Goal: Transaction & Acquisition: Obtain resource

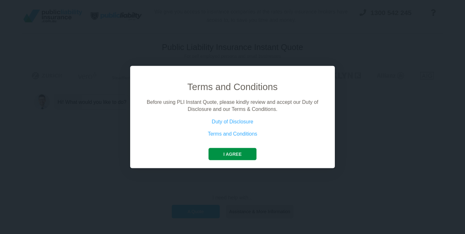
click at [230, 156] on button "I agree" at bounding box center [233, 153] width 48 height 12
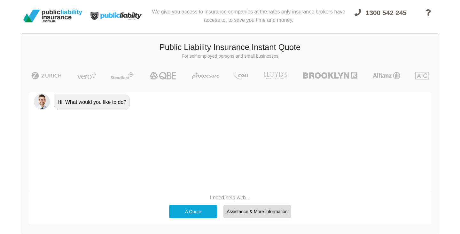
click at [190, 212] on div "A Quote" at bounding box center [193, 210] width 48 height 13
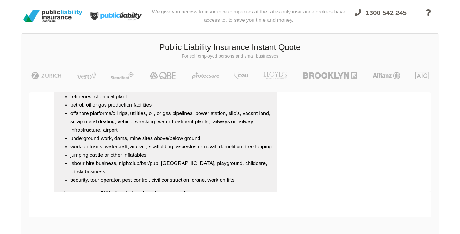
scroll to position [86, 0]
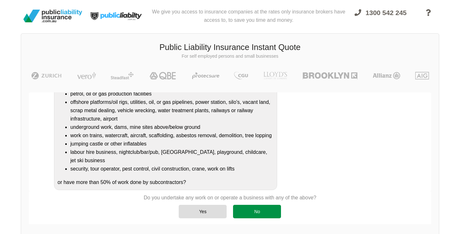
click at [253, 211] on div "No" at bounding box center [257, 210] width 48 height 13
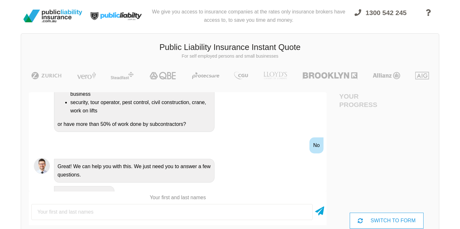
scroll to position [180, 0]
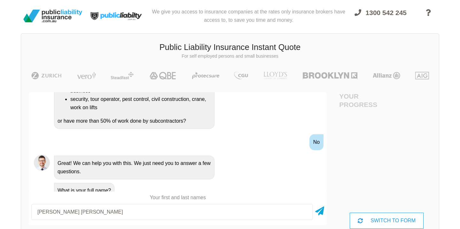
type input "[PERSON_NAME] [PERSON_NAME]"
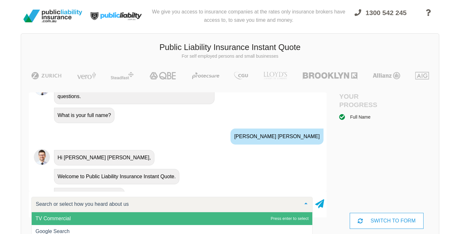
scroll to position [260, 0]
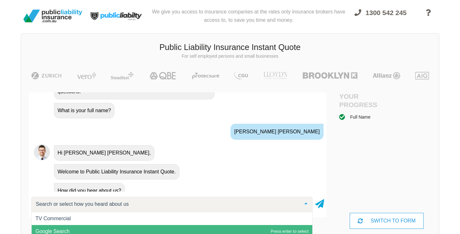
click at [60, 230] on span "Google Search" at bounding box center [53, 230] width 34 height 5
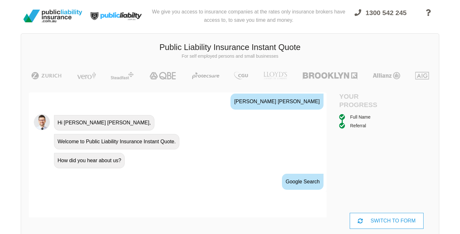
scroll to position [322, 0]
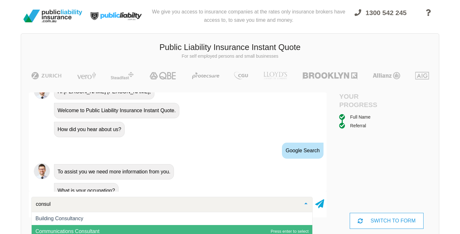
type input "consult"
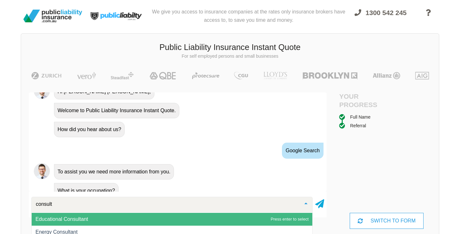
scroll to position [38, 0]
click at [55, 219] on span "Consultant (Excluding Medical, etc)" at bounding box center [76, 218] width 80 height 5
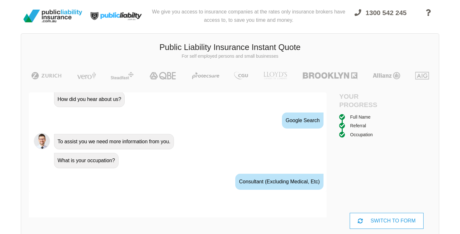
scroll to position [364, 0]
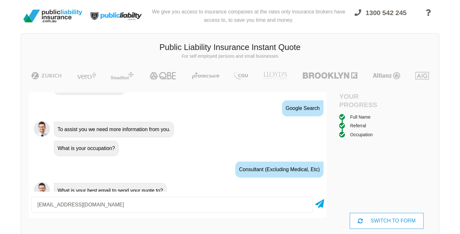
type input "[EMAIL_ADDRESS][DOMAIN_NAME]"
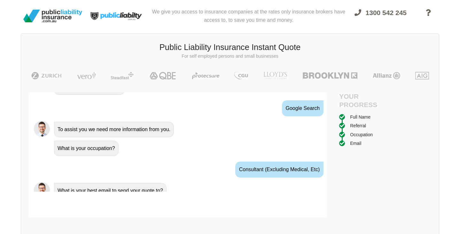
scroll to position [406, 0]
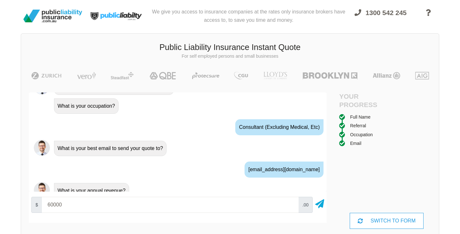
type input "60000"
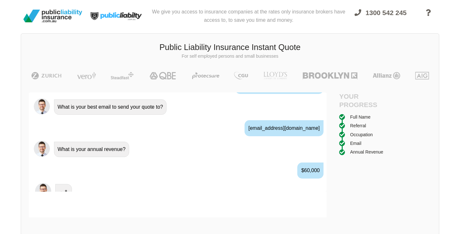
scroll to position [448, 0]
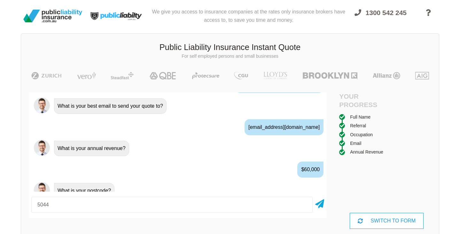
type input "5044"
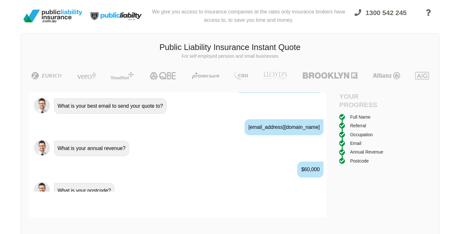
scroll to position [490, 0]
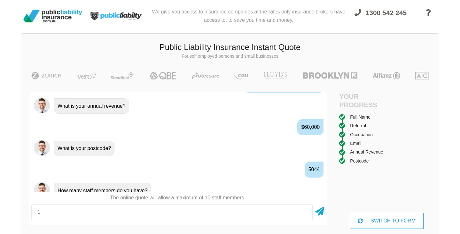
type input "1"
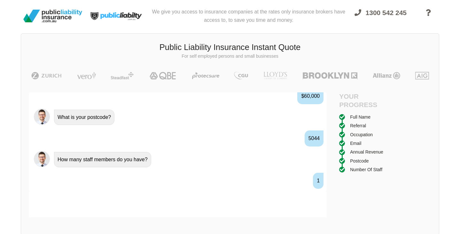
scroll to position [533, 0]
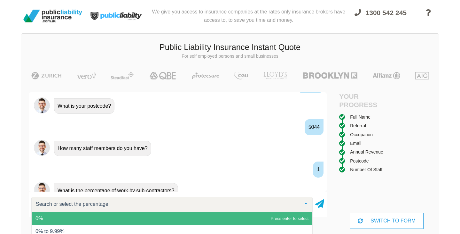
type input "0"
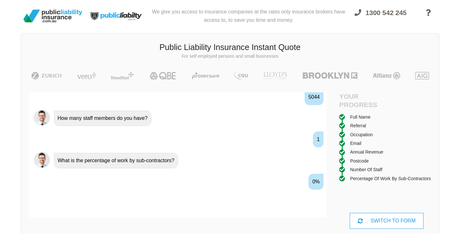
scroll to position [575, 0]
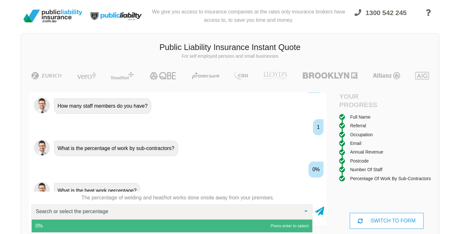
type input "0"
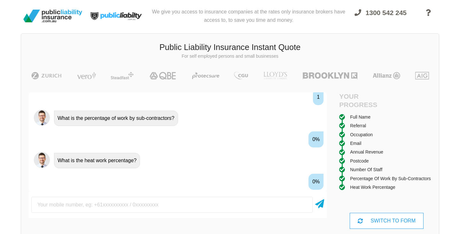
scroll to position [617, 0]
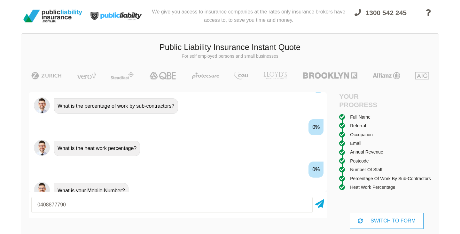
type input "0408877790"
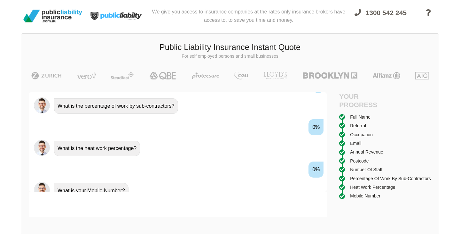
scroll to position [659, 0]
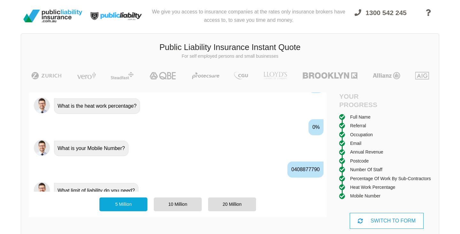
click at [125, 203] on div "5 Million" at bounding box center [123, 203] width 48 height 13
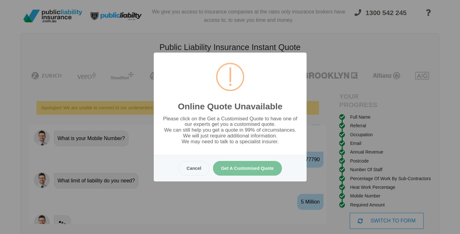
click at [248, 168] on button "Get A Customised Quote" at bounding box center [247, 168] width 69 height 15
